Goal: Task Accomplishment & Management: Use online tool/utility

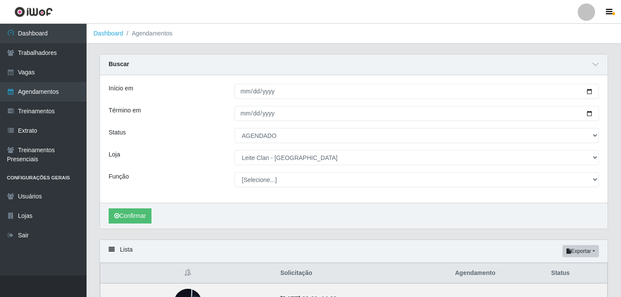
select select "AGENDADO"
select select "452"
type input "[DATE]"
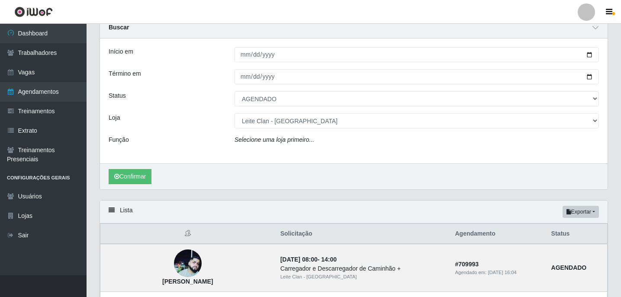
select select "[Selecione...]"
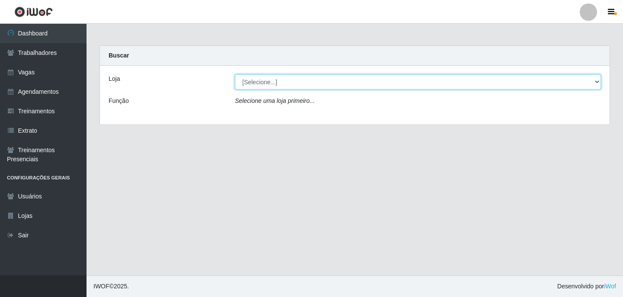
click at [337, 82] on select "[Selecione...] Leite Clan - [GEOGRAPHIC_DATA]" at bounding box center [418, 81] width 366 height 15
select select "452"
click at [235, 74] on select "[Selecione...] Leite Clan - [GEOGRAPHIC_DATA]" at bounding box center [418, 81] width 366 height 15
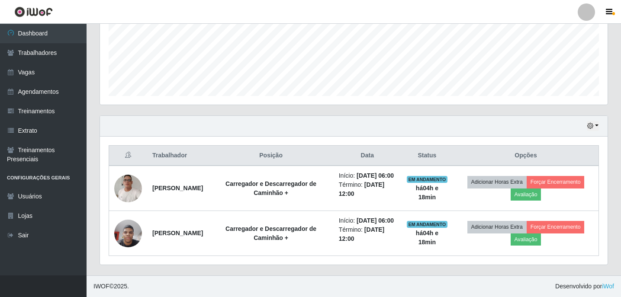
scroll to position [231, 0]
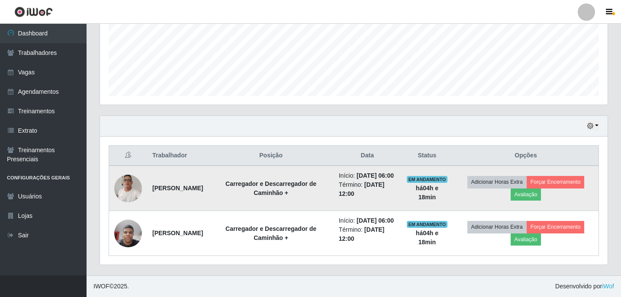
drag, startPoint x: 156, startPoint y: 169, endPoint x: 177, endPoint y: 179, distance: 23.8
click at [177, 179] on td "[PERSON_NAME]" at bounding box center [177, 188] width 61 height 45
click at [290, 199] on td "Carregador e Descarregador de Caminhão +" at bounding box center [270, 188] width 125 height 45
